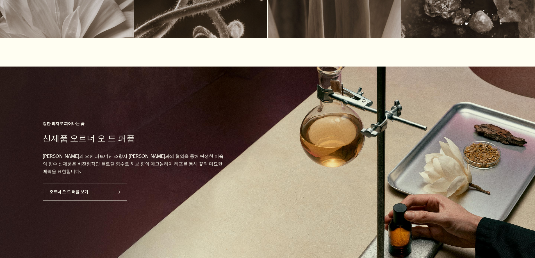
scroll to position [337, 0]
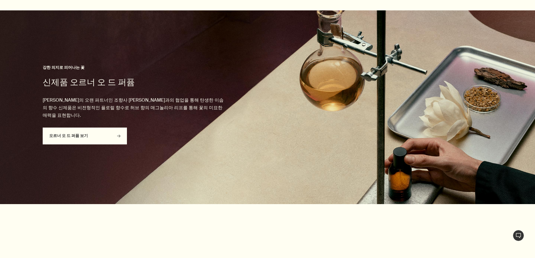
click at [84, 131] on link "오르너 오 드 퍼퓸 보기 rightArrow" at bounding box center [85, 136] width 84 height 17
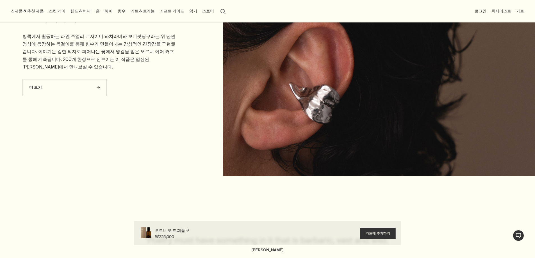
scroll to position [2080, 0]
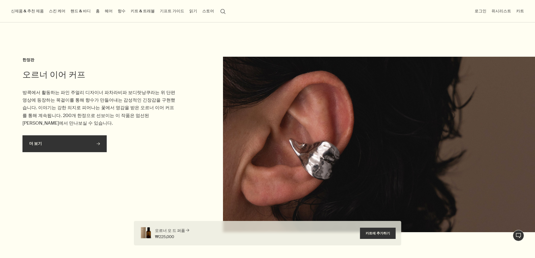
click at [97, 135] on link "더 보기 rightArrow" at bounding box center [64, 143] width 84 height 17
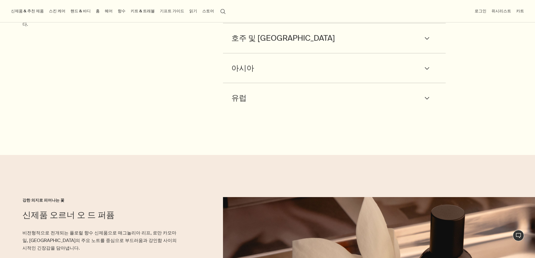
scroll to position [618, 0]
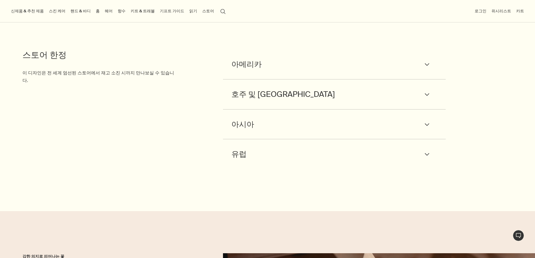
click at [306, 118] on div "아시아 downArrow" at bounding box center [335, 124] width 206 height 13
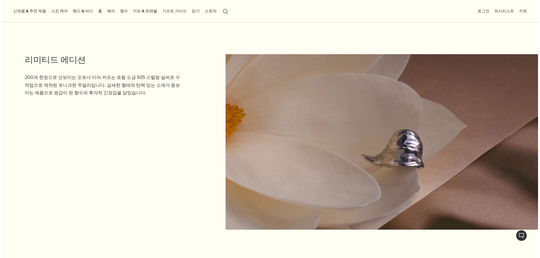
scroll to position [0, 0]
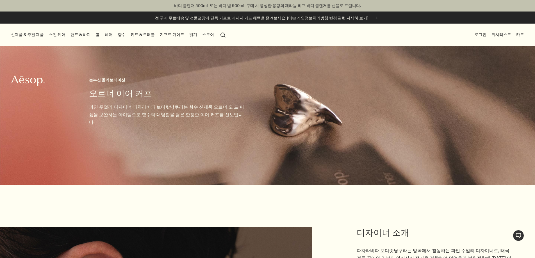
click at [127, 35] on link "향수" at bounding box center [122, 35] width 10 height 8
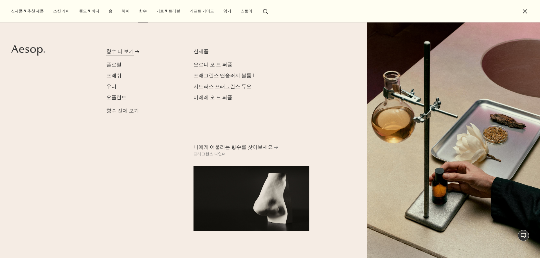
click at [125, 50] on div "향수 더 보기" at bounding box center [120, 52] width 28 height 8
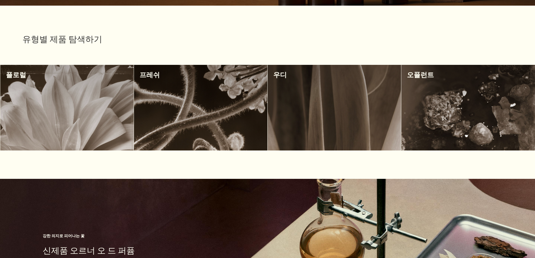
click at [223, 111] on div at bounding box center [201, 108] width 134 height 86
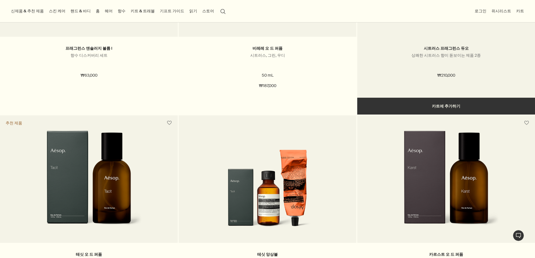
scroll to position [112, 0]
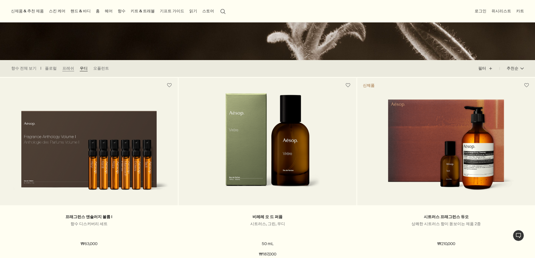
click at [81, 69] on link "우디" at bounding box center [84, 69] width 8 height 6
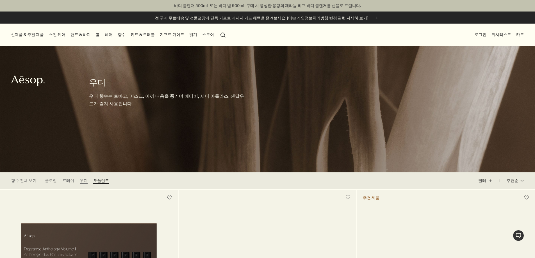
click at [103, 181] on link "오퓰런트" at bounding box center [101, 181] width 16 height 6
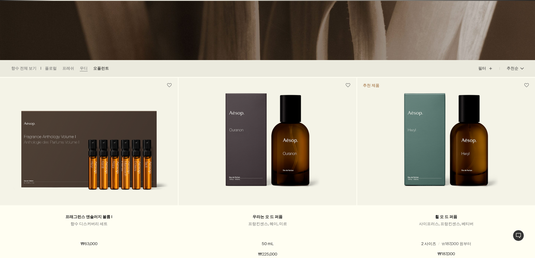
scroll to position [169, 0]
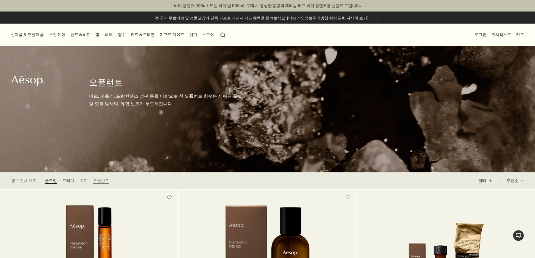
click at [48, 182] on link "플로럴" at bounding box center [51, 181] width 12 height 6
